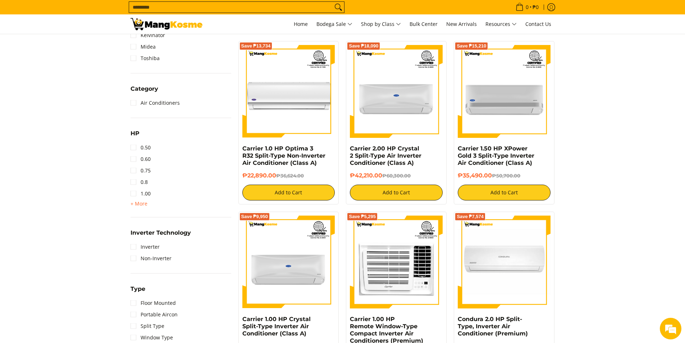
scroll to position [324, 0]
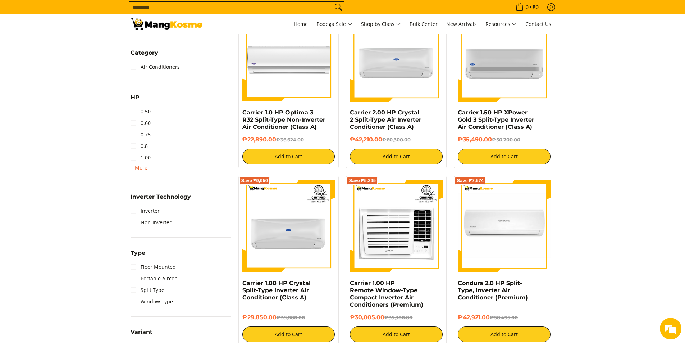
click at [137, 169] on span "+ More" at bounding box center [139, 168] width 17 height 6
click at [133, 192] on link "2.50" at bounding box center [141, 192] width 20 height 12
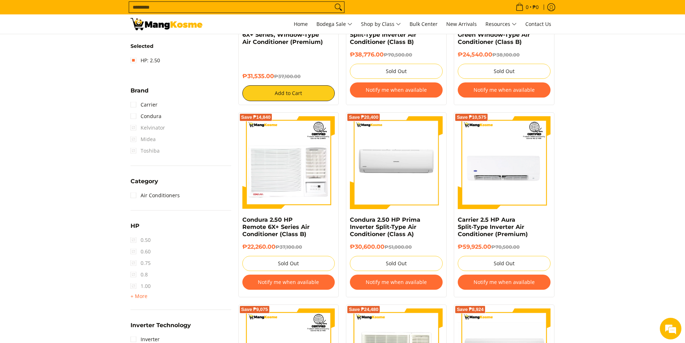
scroll to position [274, 0]
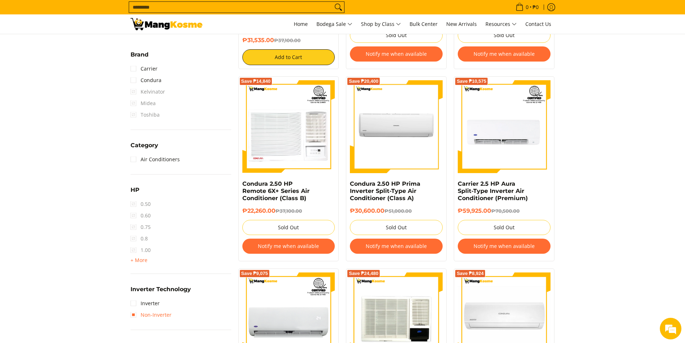
click at [136, 314] on link "Non-Inverter" at bounding box center [151, 315] width 41 height 12
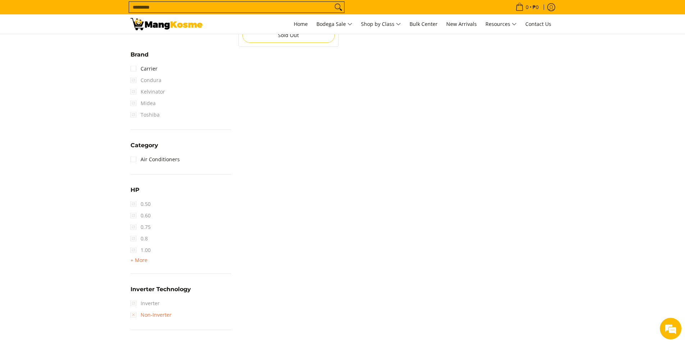
scroll to position [94, 0]
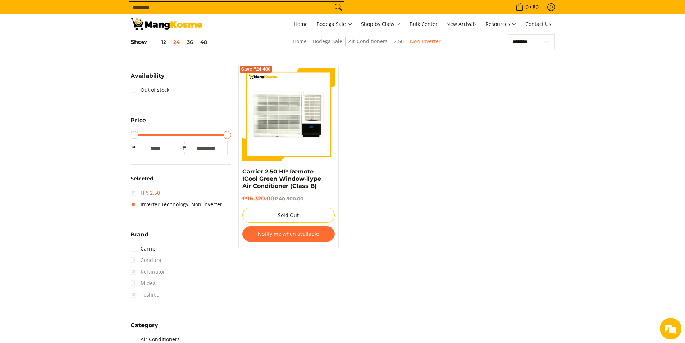
click at [135, 188] on link "HP: 2.50" at bounding box center [145, 193] width 29 height 12
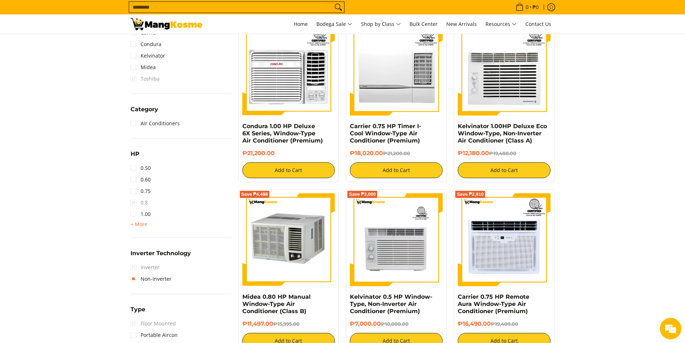
scroll to position [346, 0]
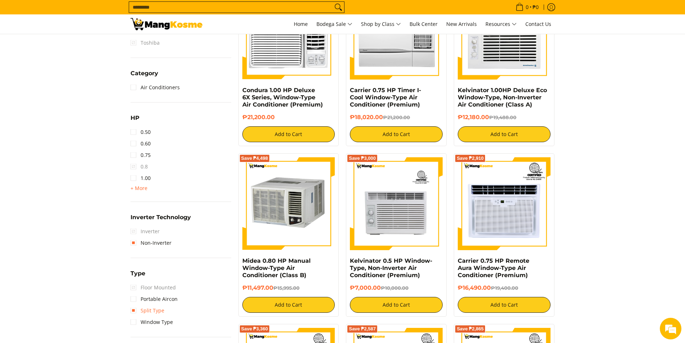
click at [135, 312] on link "Split Type" at bounding box center [148, 311] width 34 height 12
